Goal: Task Accomplishment & Management: Complete application form

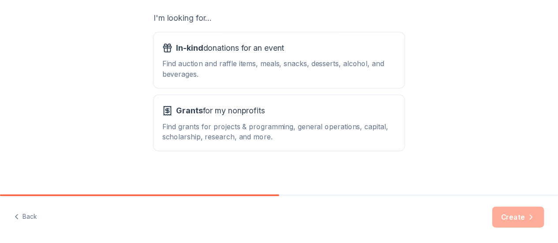
scroll to position [157, 0]
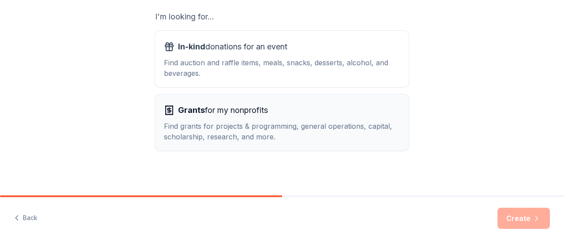
click at [324, 127] on div "Find grants for projects & programming, general operations, capital, scholarshi…" at bounding box center [282, 131] width 236 height 21
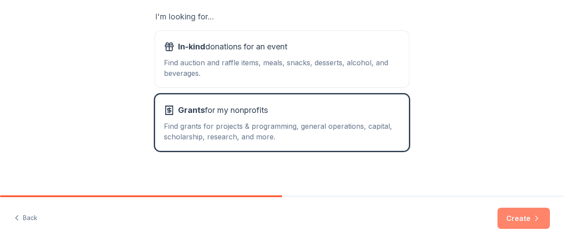
click at [533, 218] on icon "button" at bounding box center [537, 218] width 9 height 9
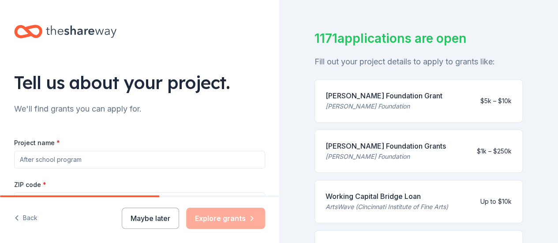
scroll to position [53, 0]
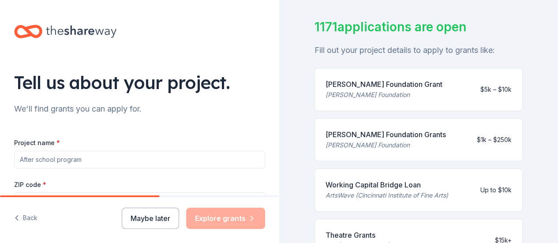
click at [155, 158] on input "Project name *" at bounding box center [139, 160] width 251 height 18
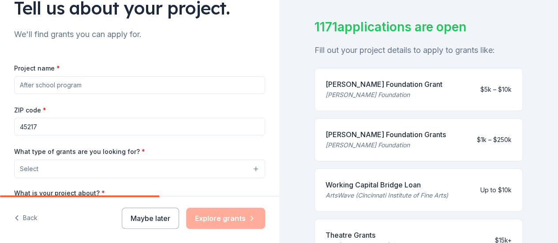
scroll to position [75, 0]
click at [191, 81] on input "Project name *" at bounding box center [139, 85] width 251 height 18
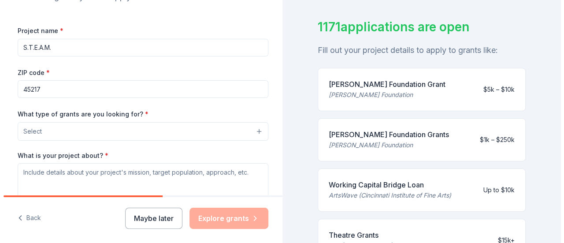
scroll to position [135, 0]
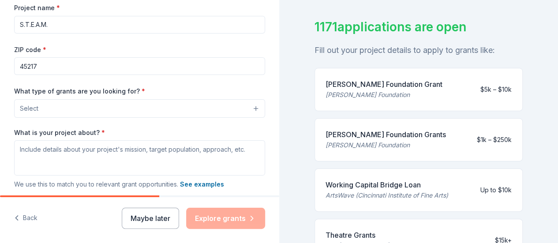
type input "S.T.E.A.M."
click at [193, 108] on button "Select" at bounding box center [139, 108] width 251 height 19
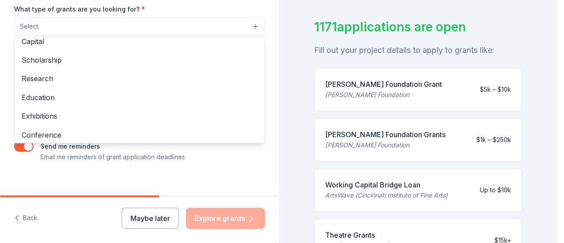
scroll to position [45, 0]
click at [49, 98] on span "Education" at bounding box center [140, 97] width 236 height 11
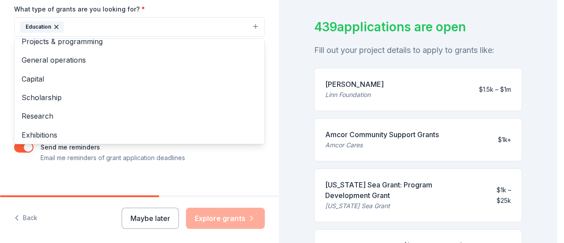
scroll to position [0, 0]
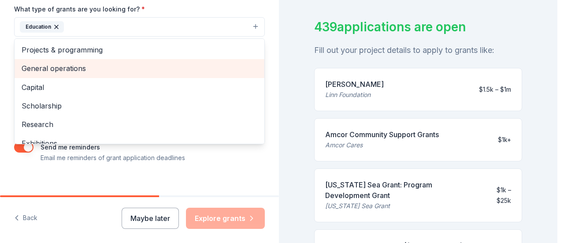
click at [84, 67] on span "General operations" at bounding box center [140, 68] width 236 height 11
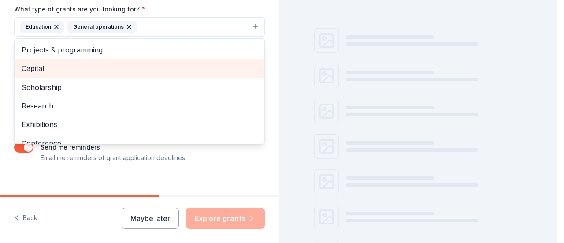
click at [126, 23] on icon "button" at bounding box center [129, 26] width 7 height 7
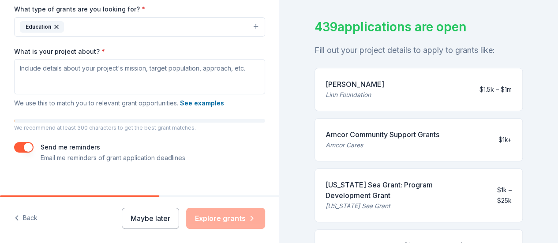
click at [119, 21] on button "Education" at bounding box center [139, 26] width 251 height 19
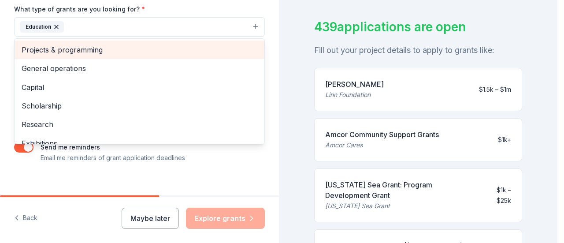
click at [87, 47] on span "Projects & programming" at bounding box center [140, 49] width 236 height 11
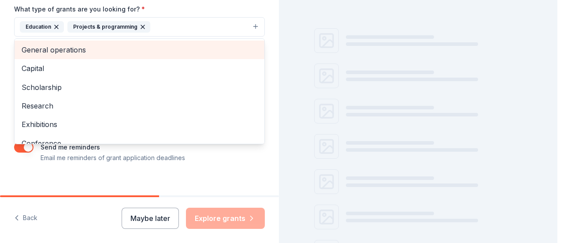
click at [176, 18] on button "Education Projects & programming" at bounding box center [139, 26] width 251 height 19
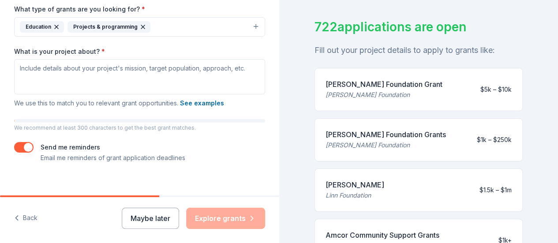
click at [184, 25] on button "Education Projects & programming" at bounding box center [139, 26] width 251 height 19
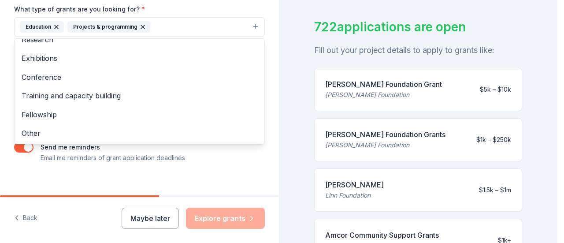
scroll to position [226, 0]
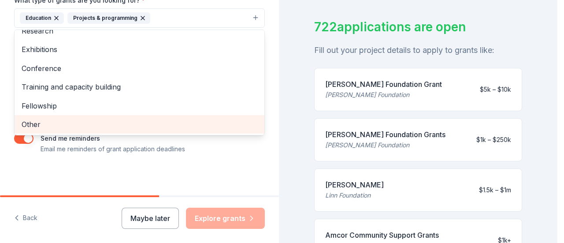
click at [27, 121] on span "Other" at bounding box center [140, 124] width 236 height 11
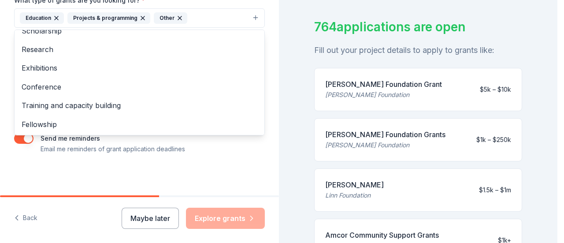
click at [202, 18] on button "Education Projects & programming Other" at bounding box center [139, 17] width 251 height 19
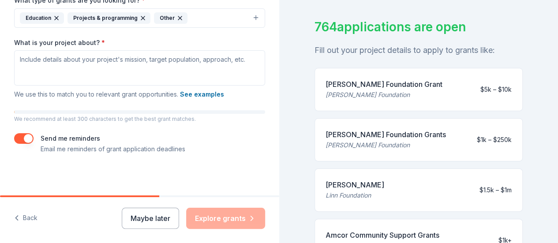
click at [204, 14] on button "Education Projects & programming Other" at bounding box center [139, 17] width 251 height 19
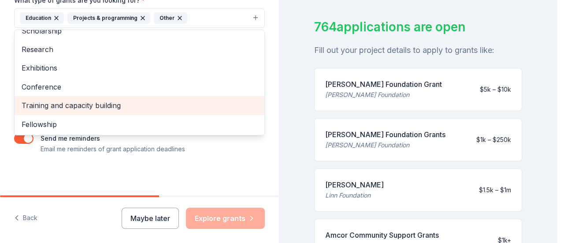
click at [90, 101] on span "Training and capacity building" at bounding box center [140, 105] width 236 height 11
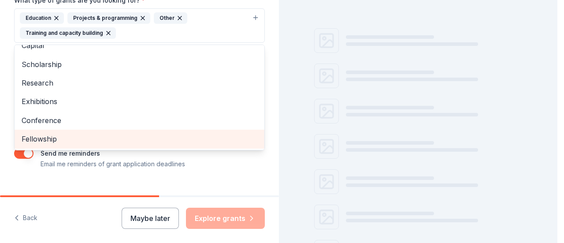
click at [212, 19] on div "Education Projects & programming Other Training and capacity building" at bounding box center [134, 25] width 229 height 26
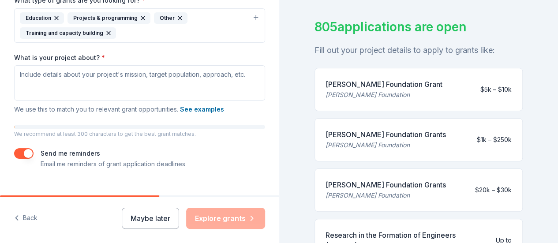
click at [218, 10] on button "Education Projects & programming Other Training and capacity building" at bounding box center [139, 25] width 251 height 34
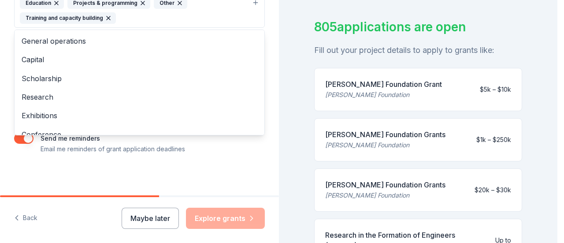
scroll to position [5, 0]
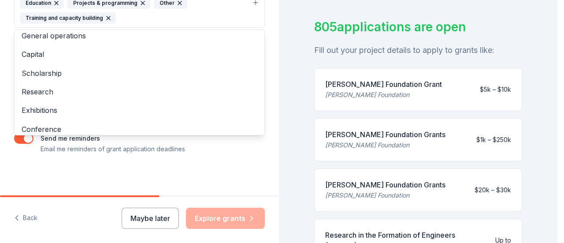
click at [63, 75] on span "Scholarship" at bounding box center [140, 72] width 236 height 11
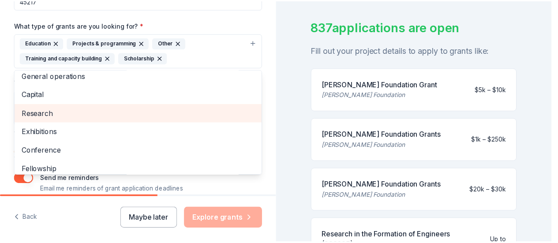
scroll to position [10, 0]
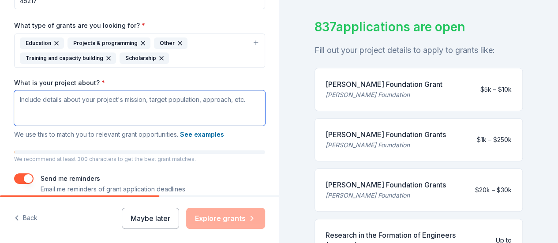
click at [225, 99] on textarea "What is your project about? *" at bounding box center [139, 107] width 251 height 35
click at [154, 100] on textarea "What is your project about? *" at bounding box center [139, 107] width 251 height 35
paste textarea "The Cincinnati Section of the National Council of Negro Women (NCNW) seeks fund…"
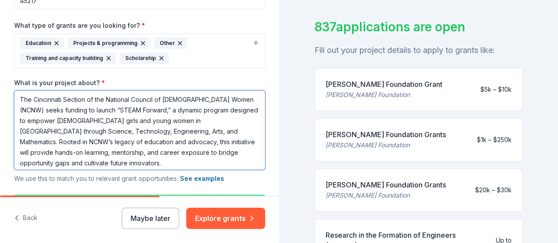
click at [31, 115] on textarea "The Cincinnati Section of the National Council of Negro Women (NCNW) seeks fund…" at bounding box center [139, 129] width 251 height 79
click at [37, 117] on textarea "The Cincinnati Section of the National Council of Negro Women (NCNW) seeks fund…" at bounding box center [139, 129] width 251 height 79
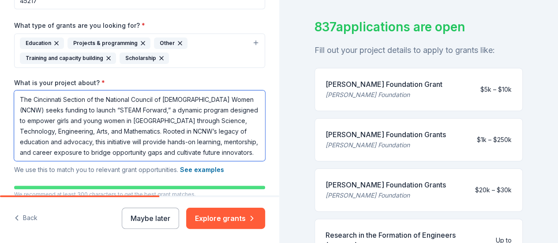
scroll to position [0, 0]
click at [238, 153] on textarea "The Cincinnati Section of the National Council of Negro Women (NCNW) seeks fund…" at bounding box center [139, 125] width 251 height 71
click at [244, 153] on textarea "The Cincinnati Section of the National Council of Negro Women (NCNW) seeks fund…" at bounding box center [139, 125] width 251 height 71
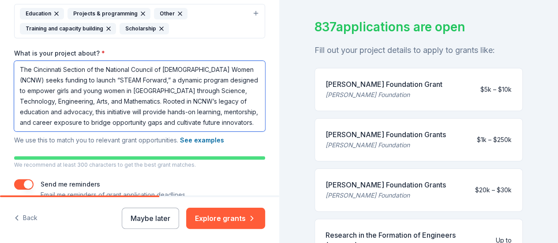
scroll to position [229, 0]
paste textarea "STEAM Forward will build confidence, skills, and networks for Black girls to th…"
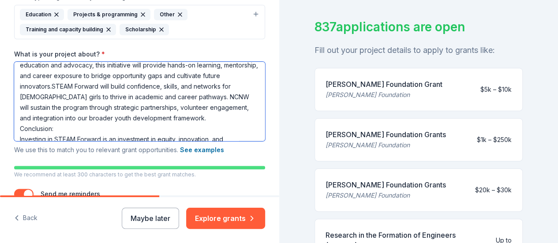
scroll to position [48, 0]
click at [42, 94] on textarea "The Cincinnati Section of the National Council of Negro Women (NCNW) seeks fund…" at bounding box center [139, 101] width 251 height 79
click at [36, 93] on textarea "The Cincinnati Section of the National Council of Negro Women (NCNW) seeks fund…" at bounding box center [139, 101] width 251 height 79
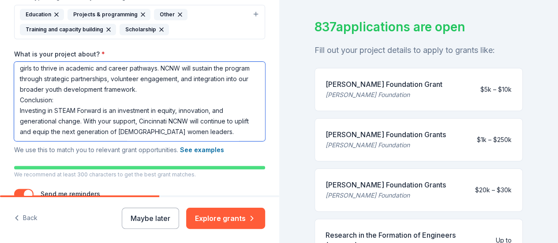
click at [67, 95] on textarea "The Cincinnati Section of the National Council of Negro Women (NCNW) seeks fund…" at bounding box center [139, 101] width 251 height 79
click at [146, 117] on textarea "The Cincinnati Section of the National Council of Negro Women (NCNW) seeks fund…" at bounding box center [139, 101] width 251 height 79
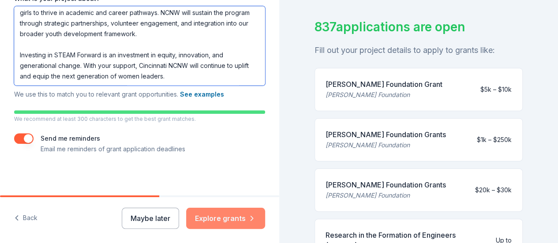
type textarea "The Cincinnati Section of the National Council of Negro Women (NCNW) seeks fund…"
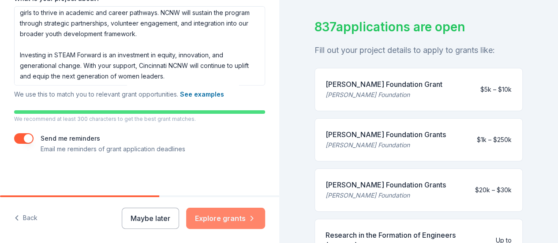
click at [225, 223] on button "Explore grants" at bounding box center [225, 218] width 79 height 21
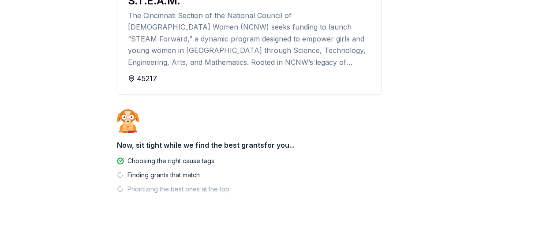
scroll to position [134, 0]
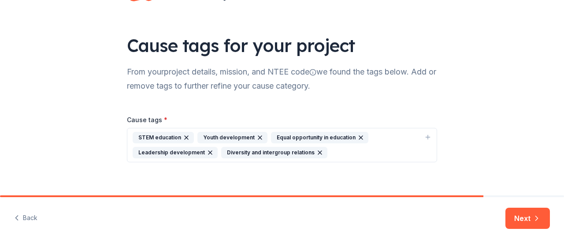
scroll to position [45, 0]
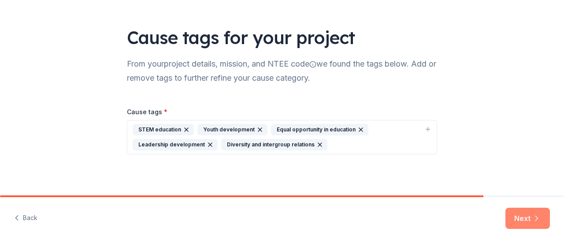
click at [539, 225] on button "Next" at bounding box center [528, 218] width 45 height 21
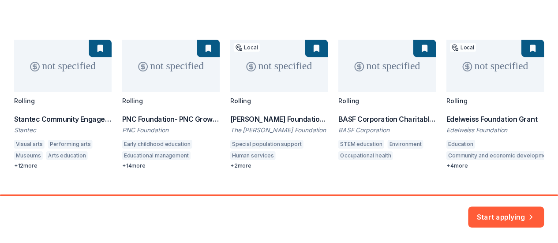
scroll to position [112, 0]
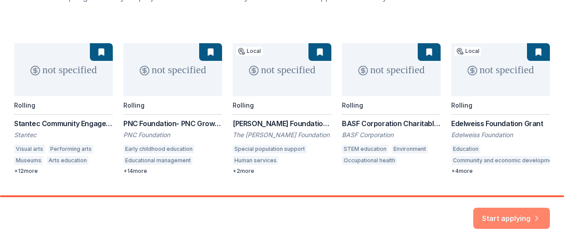
click at [527, 213] on button "Start applying" at bounding box center [511, 212] width 77 height 21
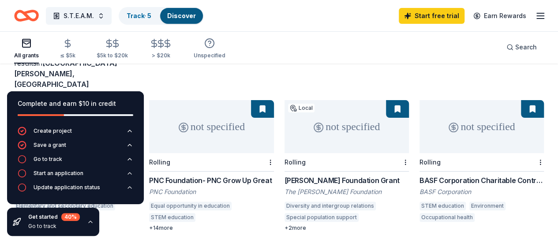
scroll to position [67, 0]
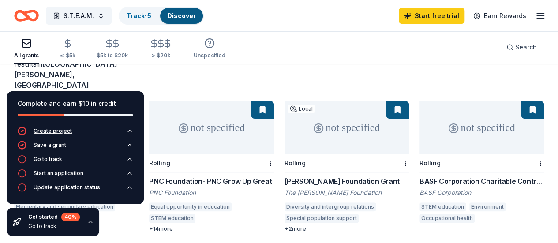
click at [88, 138] on button "Create project" at bounding box center [75, 134] width 115 height 14
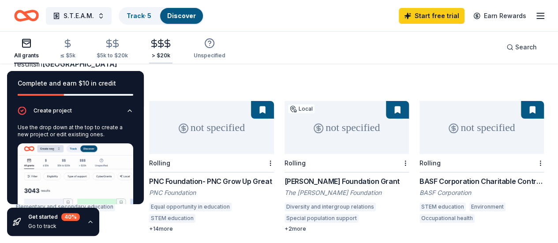
click at [172, 62] on \$20k "> $20k" at bounding box center [160, 49] width 23 height 29
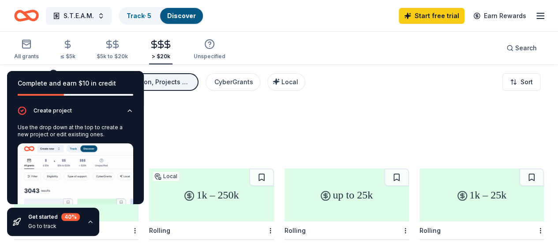
click at [198, 124] on div "371 results in Saint Bernard, OH" at bounding box center [278, 132] width 529 height 49
click at [87, 224] on icon "button" at bounding box center [90, 221] width 7 height 7
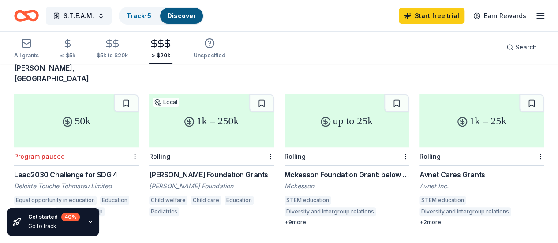
scroll to position [76, 0]
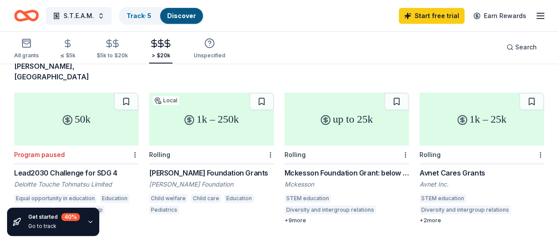
click at [89, 108] on div "50k" at bounding box center [76, 119] width 124 height 53
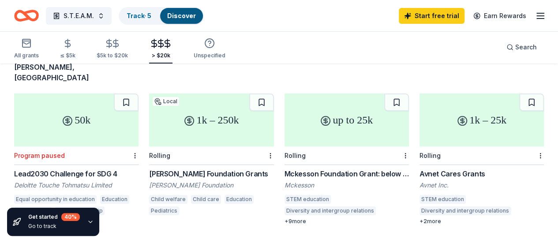
scroll to position [60, 0]
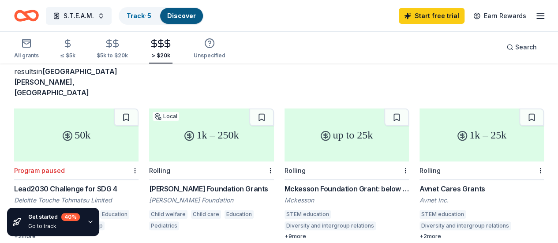
click at [112, 149] on html "S.T.E.A.M. Track · 5 Discover Start free trial Earn Rewards All grants ≤ $5k $5…" at bounding box center [279, 61] width 558 height 243
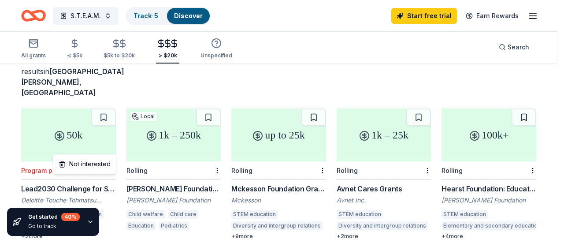
click at [100, 123] on html "S.T.E.A.M. Track · 5 Discover Start free trial Earn Rewards All grants ≤ $5k $5…" at bounding box center [282, 61] width 564 height 243
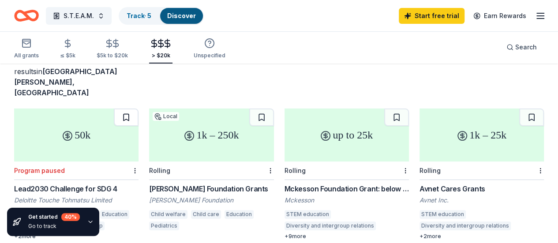
click at [114, 108] on button at bounding box center [126, 117] width 25 height 18
click at [115, 108] on button at bounding box center [126, 117] width 23 height 18
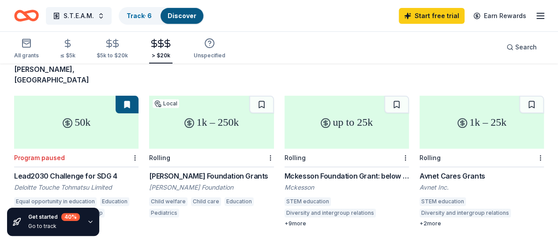
scroll to position [72, 0]
click at [152, 14] on link "Track · 6" at bounding box center [139, 15] width 25 height 7
click at [190, 14] on link "Discover" at bounding box center [182, 15] width 29 height 7
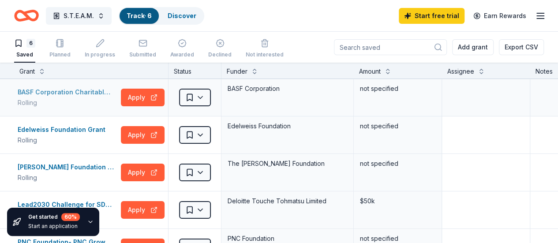
click at [80, 92] on div "BASF Corporation Charitable Contributions" at bounding box center [68, 92] width 100 height 11
click at [78, 112] on div "BASF Corporation Charitable Contributions Rolling Apply" at bounding box center [91, 97] width 154 height 37
click at [90, 131] on div "Edelweiss Foundation Grant" at bounding box center [63, 129] width 91 height 11
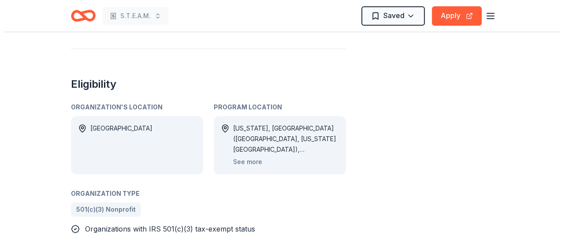
scroll to position [390, 0]
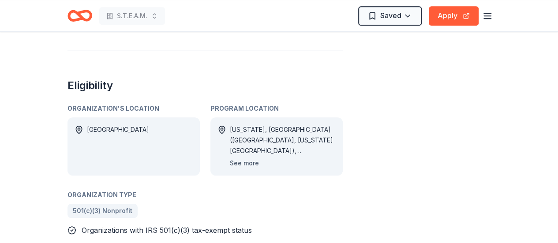
click at [253, 161] on button "See more" at bounding box center [244, 163] width 29 height 11
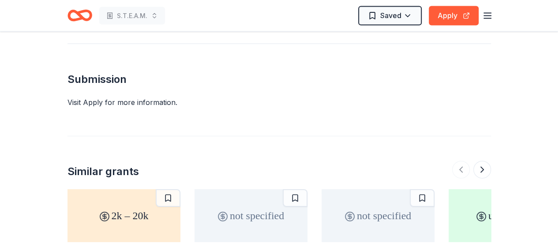
scroll to position [889, 0]
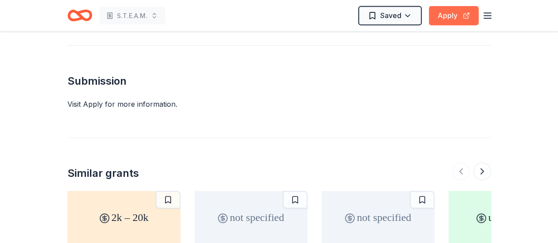
click at [450, 11] on button "Apply" at bounding box center [453, 15] width 50 height 19
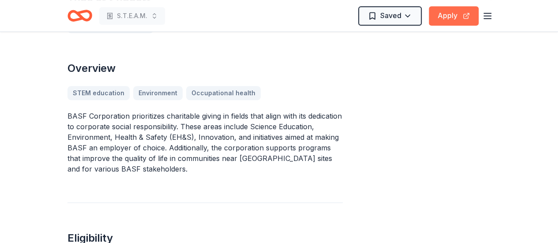
scroll to position [235, 0]
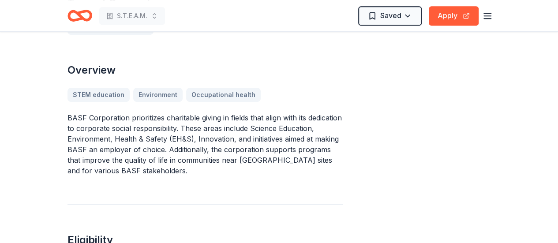
click at [95, 92] on div "STEM education Environment Occupational health" at bounding box center [204, 95] width 275 height 14
click at [156, 93] on div "STEM education Environment Occupational health" at bounding box center [204, 95] width 275 height 14
click at [224, 97] on div "STEM education Environment Occupational health" at bounding box center [204, 95] width 275 height 14
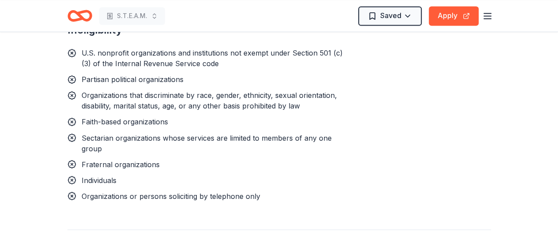
scroll to position [706, 0]
